Goal: Navigation & Orientation: Find specific page/section

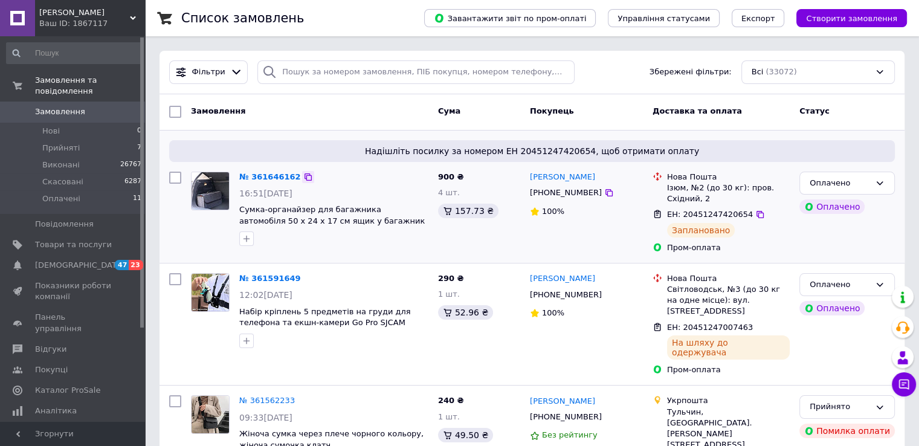
click at [303, 176] on icon at bounding box center [308, 177] width 10 height 10
click at [54, 344] on span "Відгуки" at bounding box center [50, 349] width 31 height 11
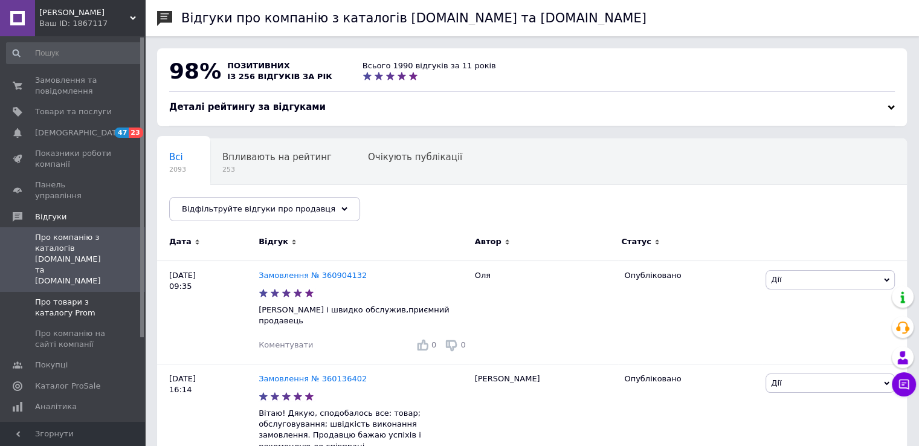
click at [72, 297] on span "Про товари з каталогу Prom" at bounding box center [73, 308] width 77 height 22
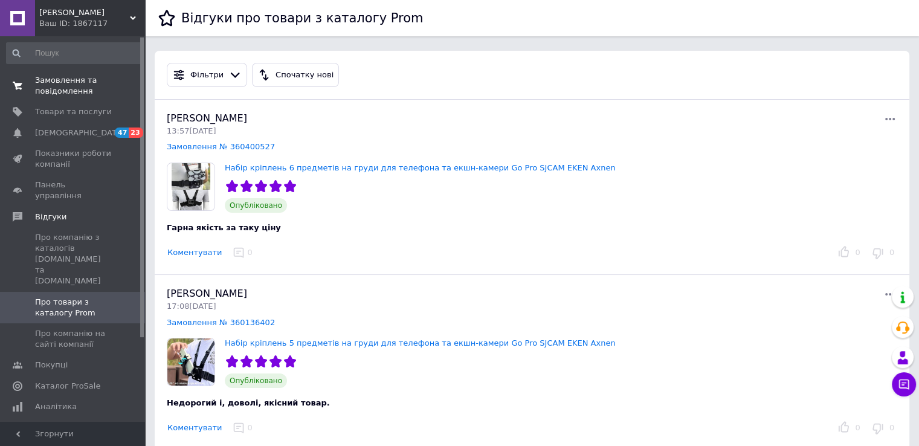
click at [85, 89] on span "Замовлення та повідомлення" at bounding box center [73, 86] width 77 height 22
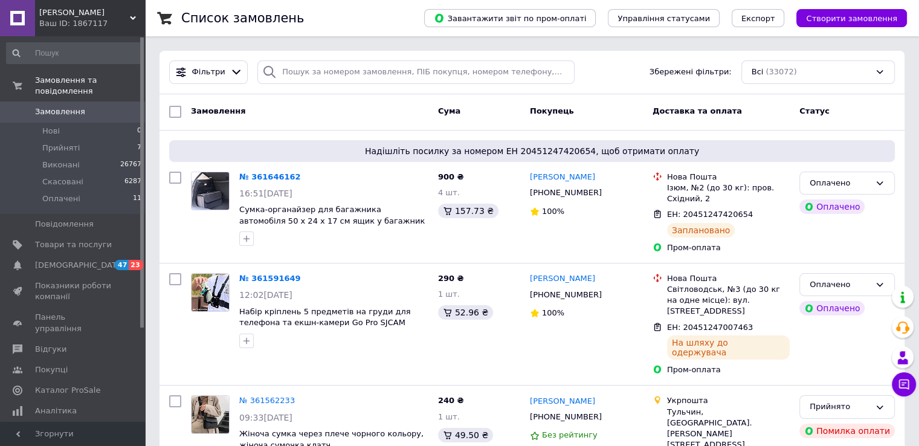
click at [135, 13] on div "Смарт Маркет Ваш ID: 1867117" at bounding box center [90, 18] width 110 height 36
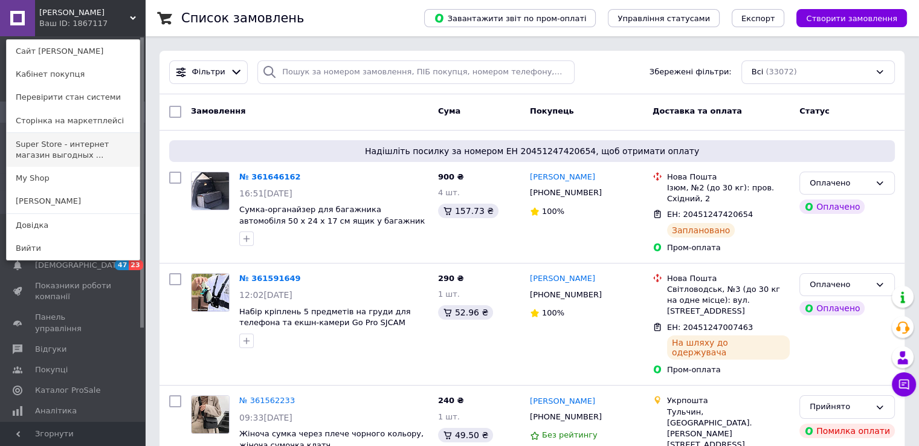
click at [83, 151] on link "Super Store - интернет магазин выгодных ..." at bounding box center [73, 150] width 133 height 34
